Goal: Use online tool/utility: Utilize a website feature to perform a specific function

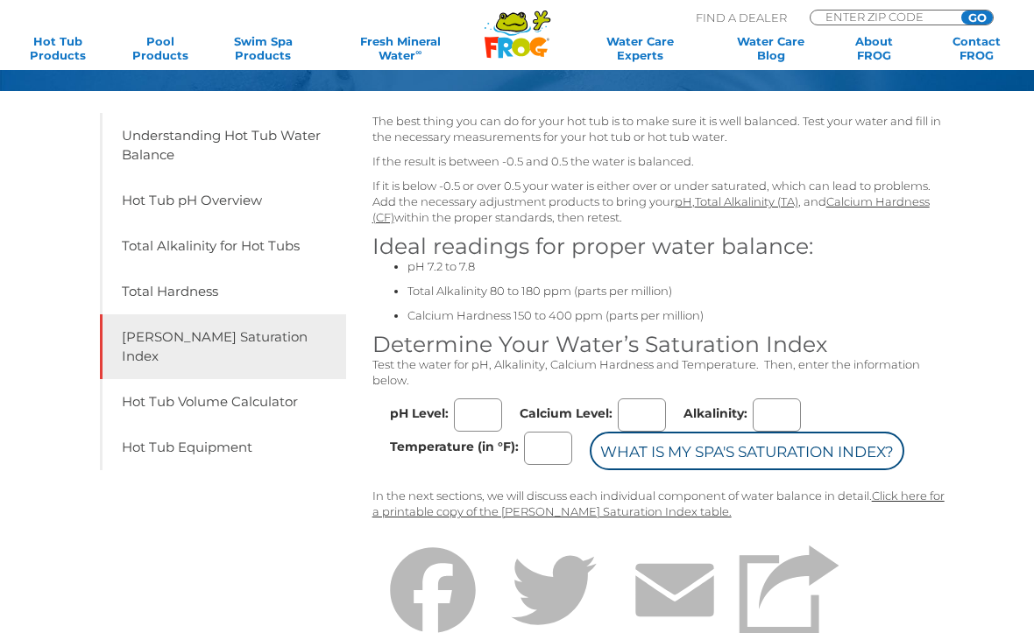
scroll to position [204, 0]
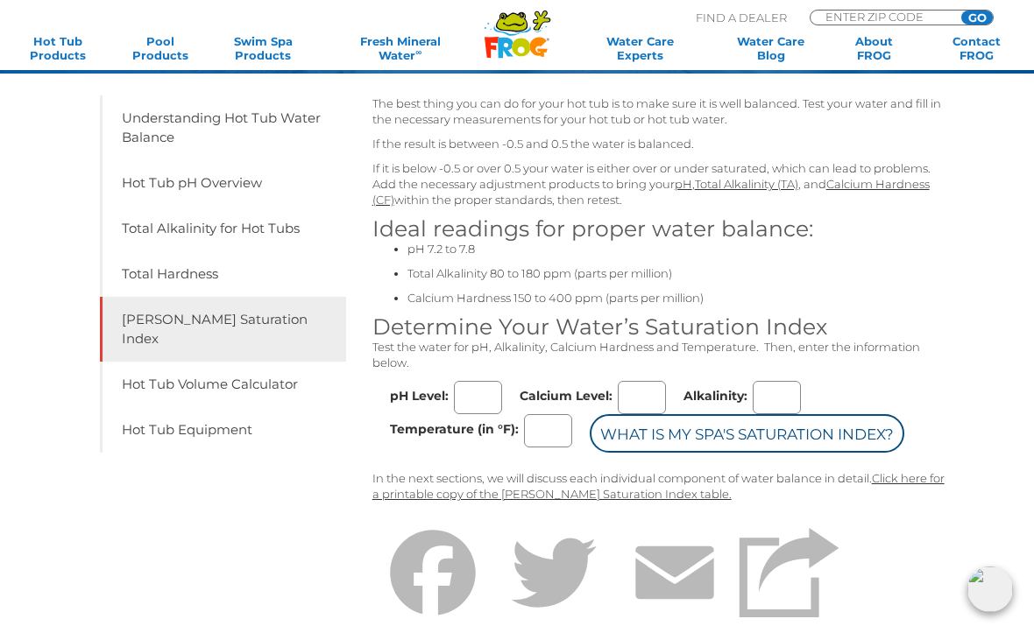
click at [484, 391] on input "pH Level:" at bounding box center [478, 397] width 48 height 33
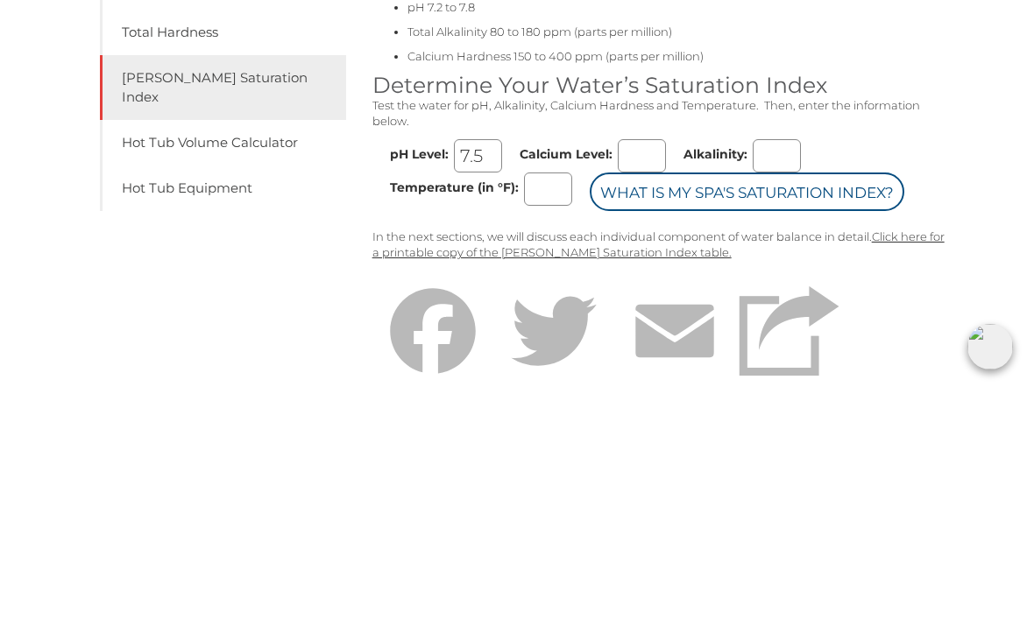
type input "7.5"
click at [638, 382] on input "Calcium Level:" at bounding box center [642, 398] width 48 height 33
type input "120"
click at [769, 382] on input "Alkalinity:" at bounding box center [776, 398] width 48 height 33
type input "70"
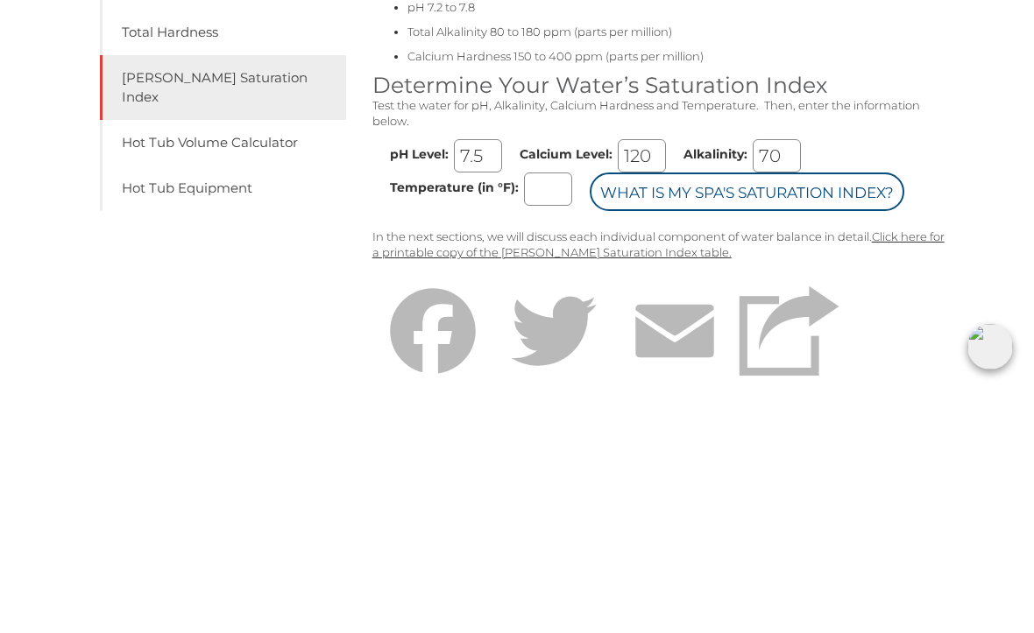
click at [572, 415] on input "Temperature (in °F):" at bounding box center [548, 431] width 48 height 33
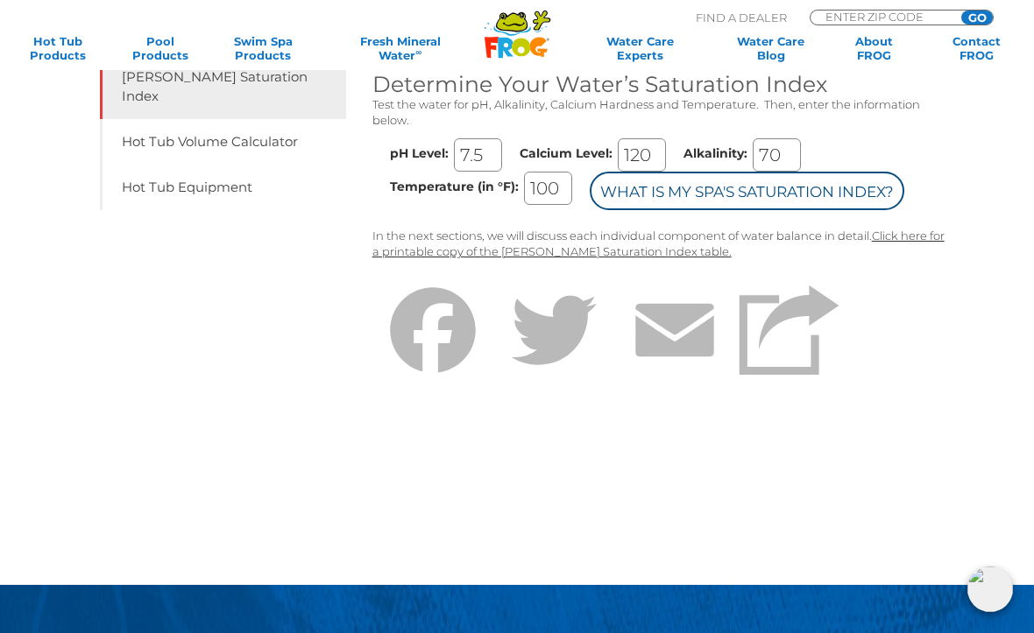
type input "100"
click at [602, 210] on input "What is my Spa's Saturation Index?" at bounding box center [747, 191] width 314 height 39
